Goal: Information Seeking & Learning: Check status

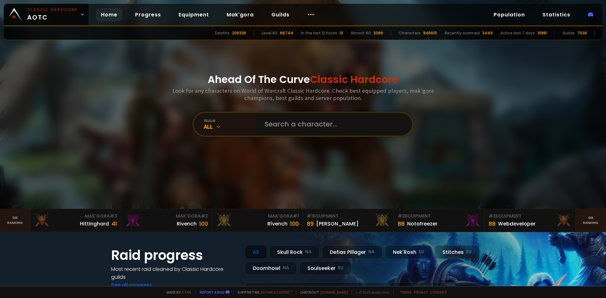
click at [334, 124] on input "text" at bounding box center [333, 124] width 144 height 23
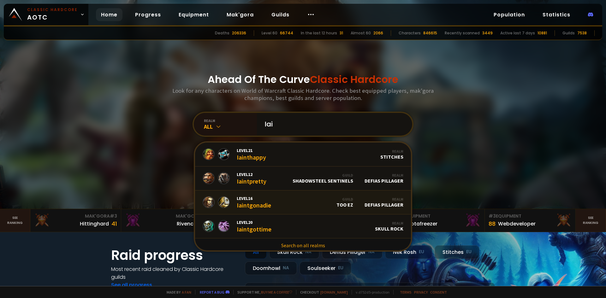
scroll to position [146, 0]
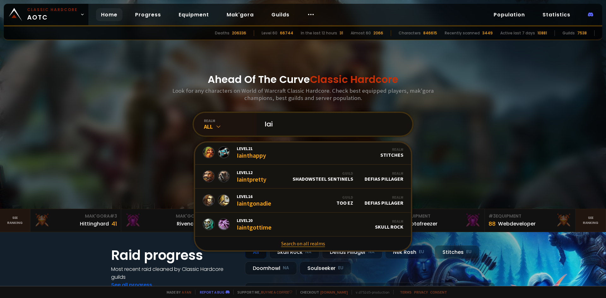
type input "Iai"
click at [308, 241] on link "Search on all realms" at bounding box center [303, 244] width 216 height 14
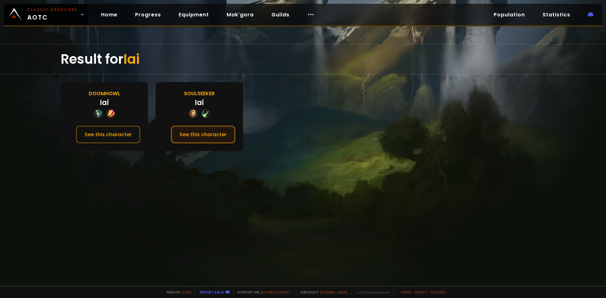
click at [213, 135] on button "See this character" at bounding box center [203, 135] width 65 height 18
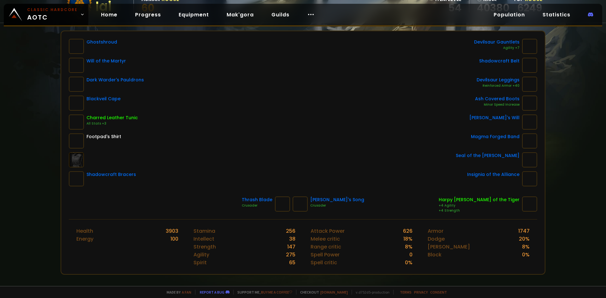
scroll to position [63, 0]
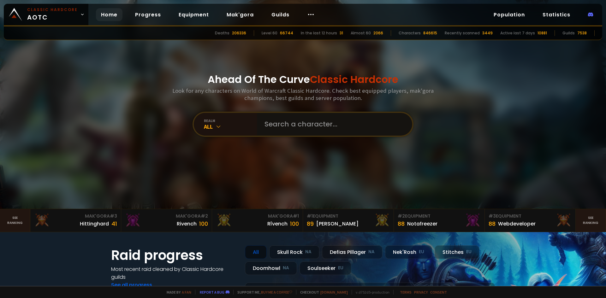
click at [287, 129] on input "text" at bounding box center [333, 124] width 144 height 23
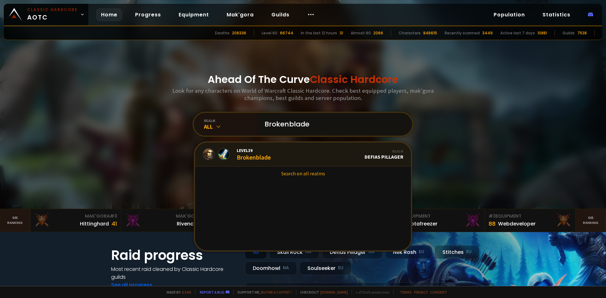
type input "Brokenblade"
click at [244, 155] on div "Level 39 Brokenblade" at bounding box center [254, 155] width 34 height 14
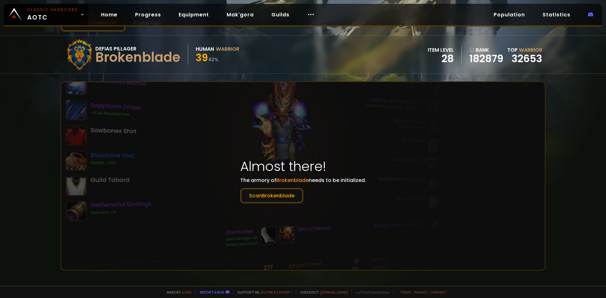
scroll to position [32, 0]
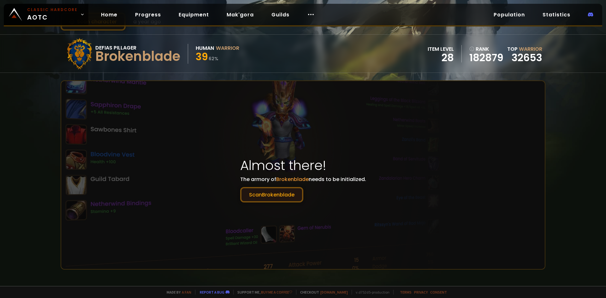
click at [268, 199] on button "Scan Brokenblade" at bounding box center [271, 194] width 63 height 15
click at [298, 199] on button "Scan Brokenblade" at bounding box center [271, 194] width 63 height 15
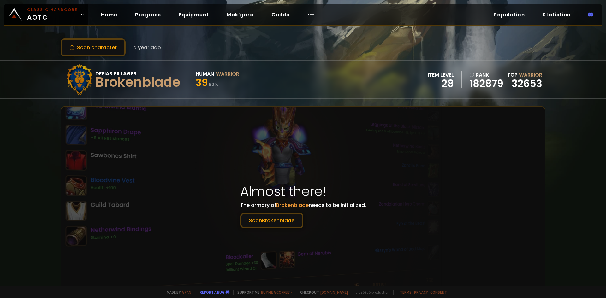
scroll to position [0, 0]
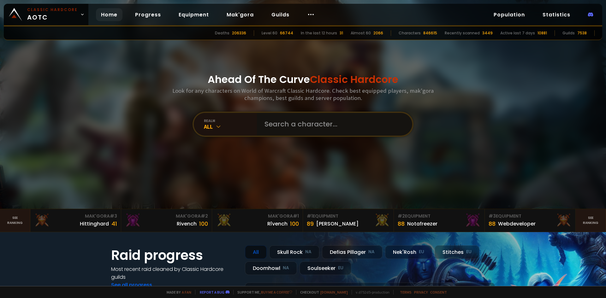
click at [294, 118] on input "text" at bounding box center [333, 124] width 144 height 23
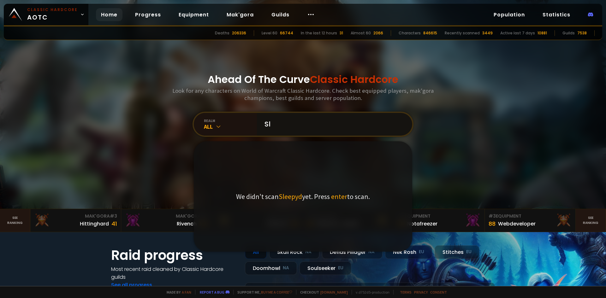
type input "S"
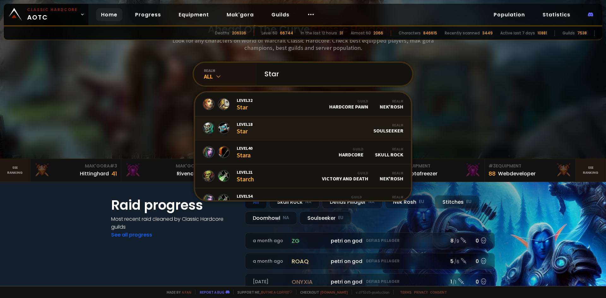
scroll to position [32, 0]
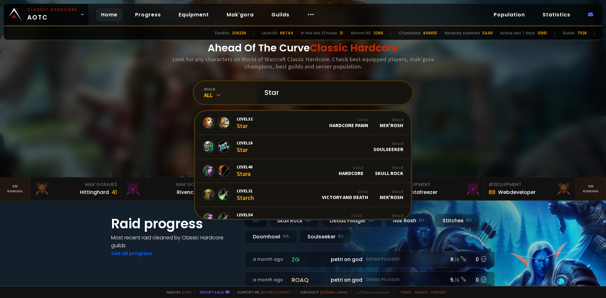
drag, startPoint x: 281, startPoint y: 90, endPoint x: 232, endPoint y: 90, distance: 48.6
click at [232, 90] on div "realm All Star Level 32 Star Guild Hardcore Pawn Realm Nek'Rosh Level 18 Star R…" at bounding box center [303, 92] width 221 height 25
type input "Iai"
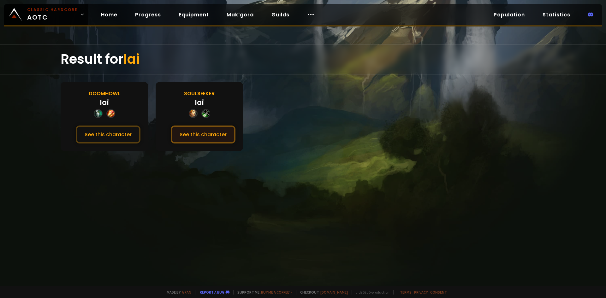
click at [204, 134] on button "See this character" at bounding box center [203, 135] width 65 height 18
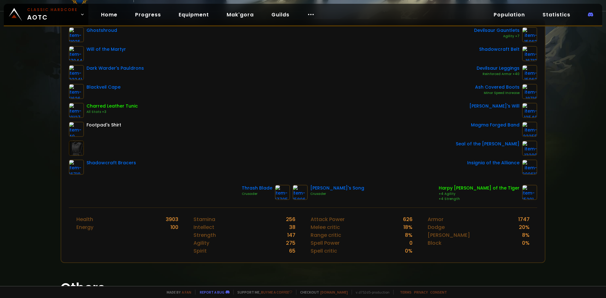
scroll to position [95, 0]
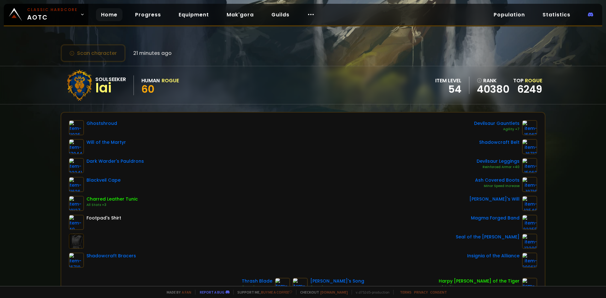
click at [108, 17] on link "Home" at bounding box center [109, 14] width 27 height 13
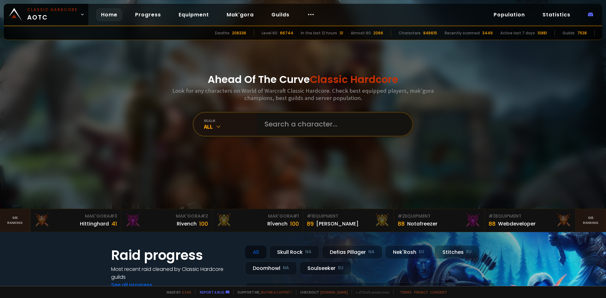
click at [322, 128] on input "text" at bounding box center [333, 124] width 144 height 23
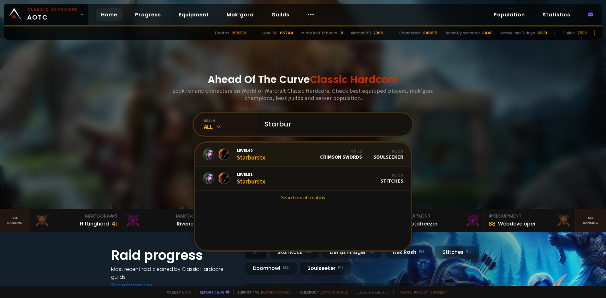
type input "Starbur"
click at [295, 150] on link "Level 60 Starburstx Guild Crimson Swords Realm Soulseeker" at bounding box center [303, 155] width 216 height 24
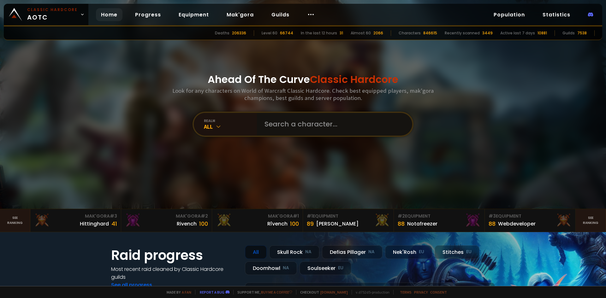
click at [339, 128] on input "text" at bounding box center [333, 124] width 144 height 23
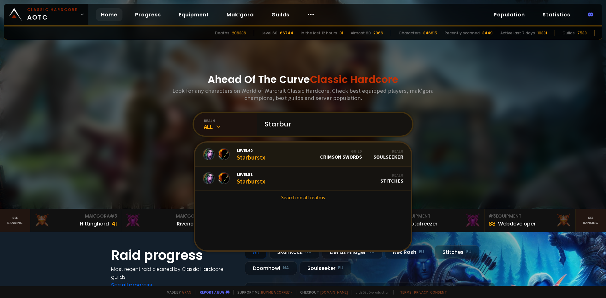
type input "Starbur"
click at [296, 154] on link "Level 60 Starburstx Guild Crimson Swords Realm Soulseeker" at bounding box center [303, 155] width 216 height 24
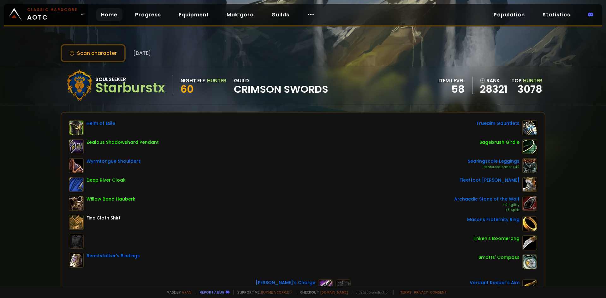
click at [105, 14] on link "Home" at bounding box center [109, 14] width 27 height 13
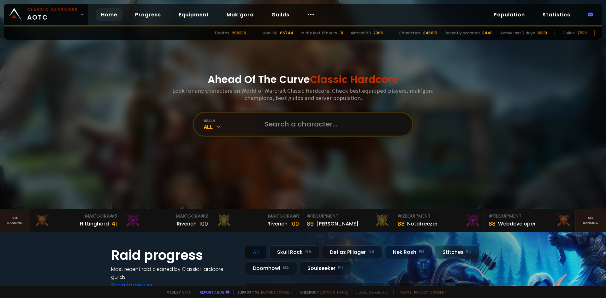
click at [306, 125] on input "text" at bounding box center [333, 124] width 144 height 23
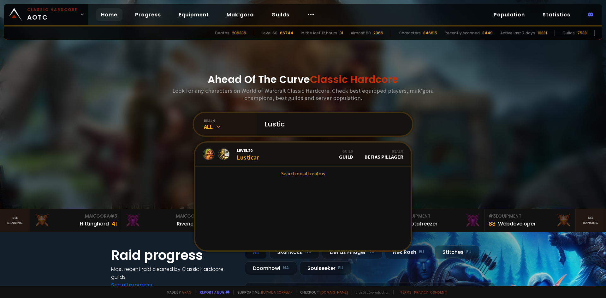
drag, startPoint x: 300, startPoint y: 123, endPoint x: 255, endPoint y: 116, distance: 45.7
click at [257, 116] on div "Lustic" at bounding box center [334, 124] width 155 height 23
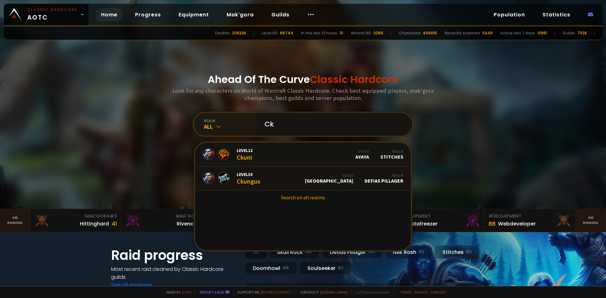
type input "C"
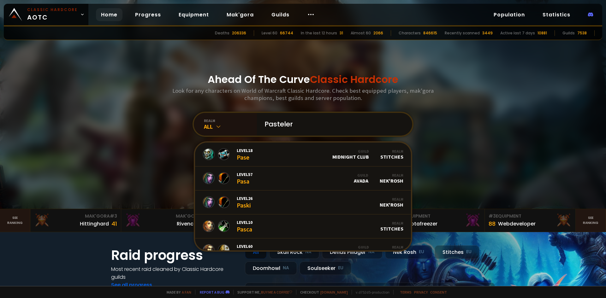
type input "Pastelero"
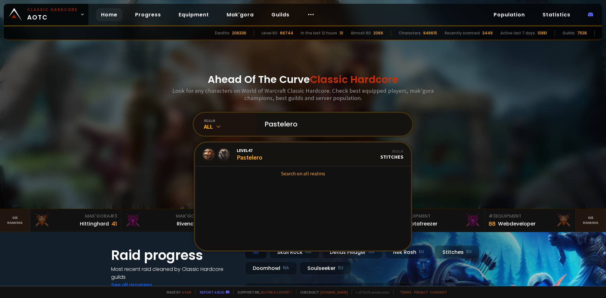
drag, startPoint x: 298, startPoint y: 124, endPoint x: 257, endPoint y: 124, distance: 40.7
click at [257, 124] on div "Pastelero" at bounding box center [334, 124] width 155 height 23
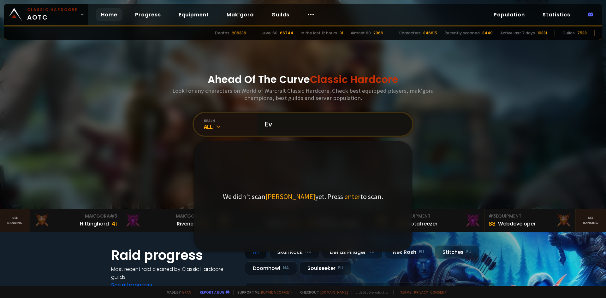
type input "E"
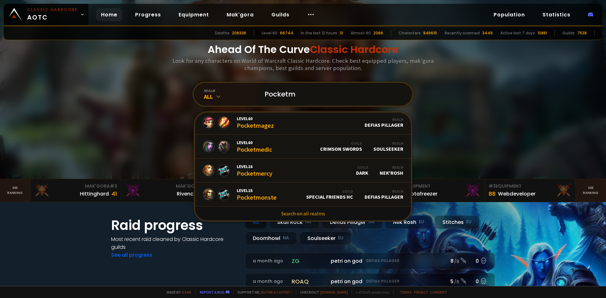
scroll to position [32, 0]
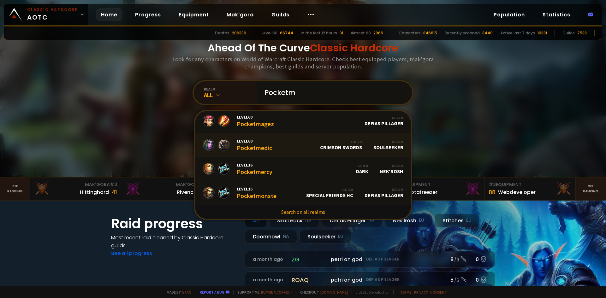
type input "Pocketm"
click at [290, 141] on link "Level 60 Pocketmedic Guild Crimson Swords Realm Soulseeker" at bounding box center [303, 145] width 216 height 24
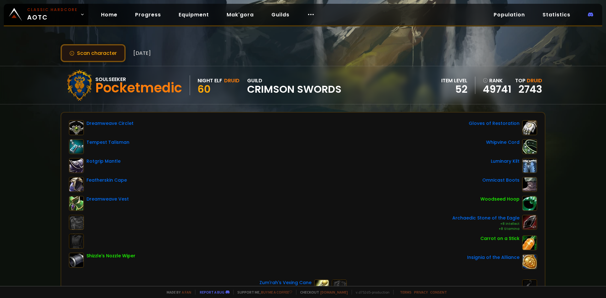
click at [85, 53] on button "Scan character" at bounding box center [93, 53] width 65 height 18
click at [113, 53] on button "Scan character" at bounding box center [93, 53] width 65 height 18
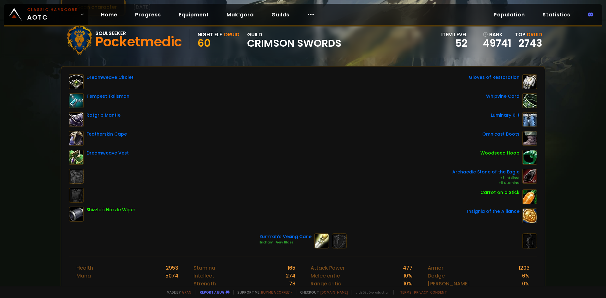
scroll to position [14, 0]
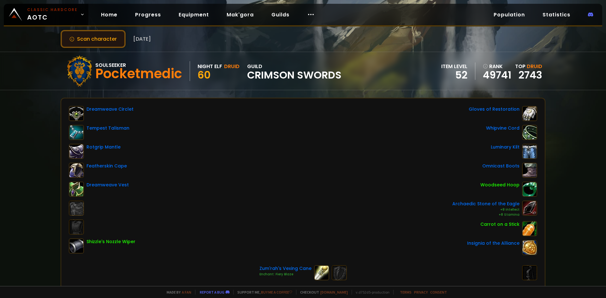
click at [83, 37] on button "Scan character" at bounding box center [93, 39] width 65 height 18
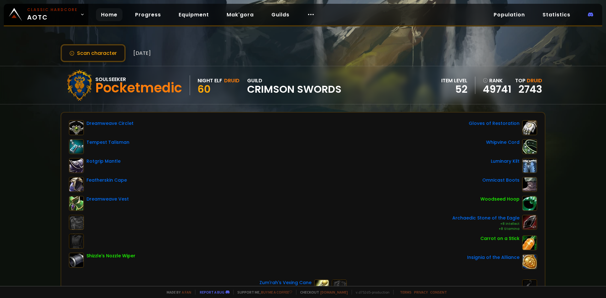
click at [109, 19] on link "Home" at bounding box center [109, 14] width 27 height 13
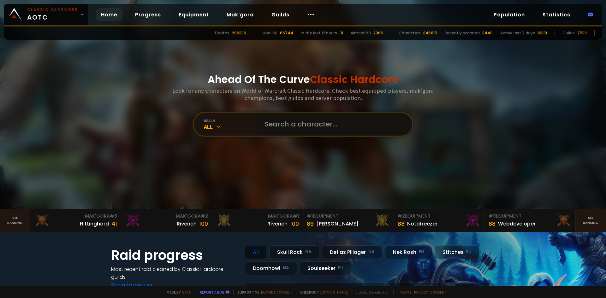
click at [296, 128] on input "text" at bounding box center [333, 124] width 144 height 23
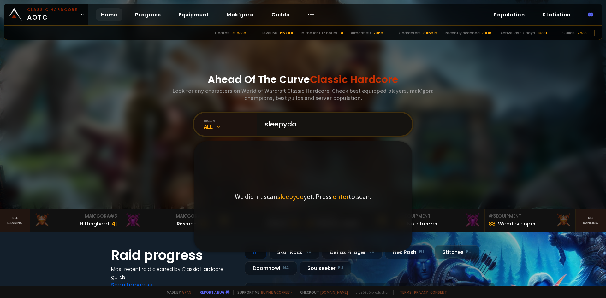
type input "sleepydo"
